Goal: Entertainment & Leisure: Consume media (video, audio)

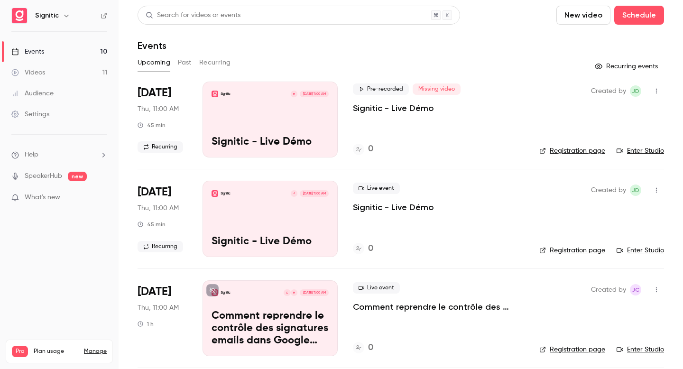
click at [35, 73] on div "Videos" at bounding box center [28, 72] width 34 height 9
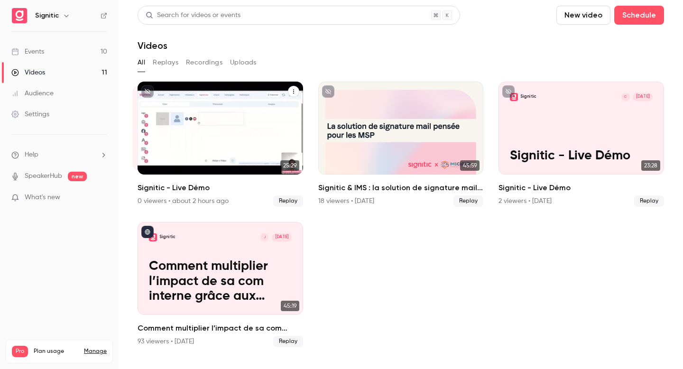
click at [243, 134] on div "Signitic Y [DATE] Signitic - Live Démo" at bounding box center [219, 128] width 165 height 93
